Goal: Task Accomplishment & Management: Manage account settings

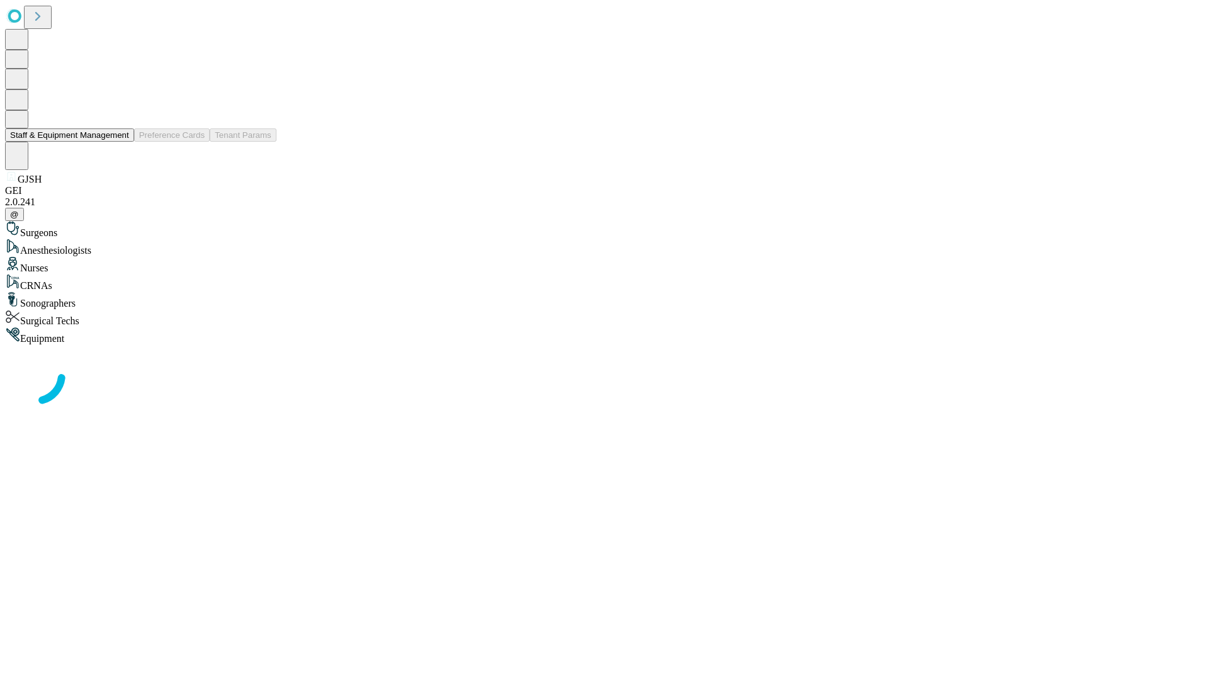
click at [120, 142] on button "Staff & Equipment Management" at bounding box center [69, 134] width 129 height 13
